Goal: Find specific page/section: Find specific page/section

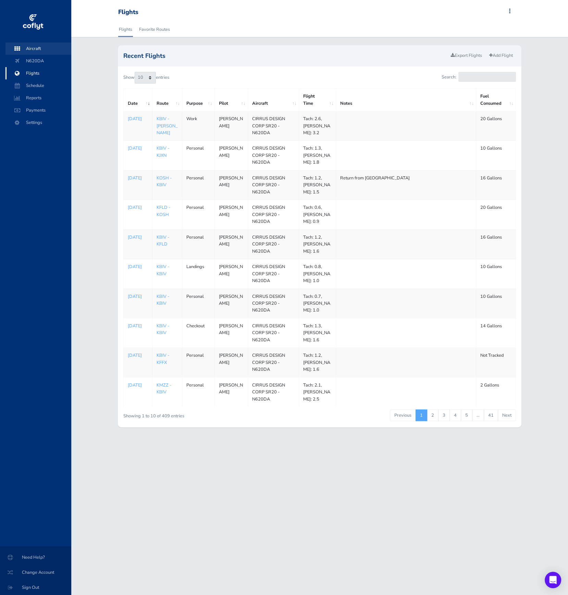
click at [37, 49] on span "Aircraft" at bounding box center [38, 48] width 52 height 12
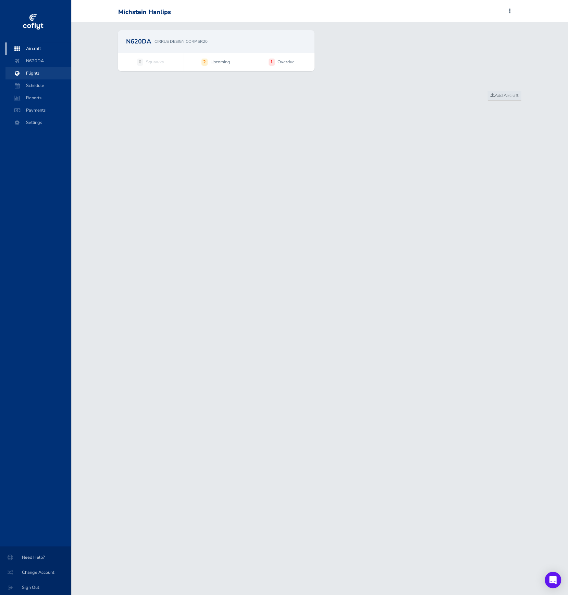
click at [35, 71] on span "Flights" at bounding box center [38, 73] width 52 height 12
